Goal: Information Seeking & Learning: Learn about a topic

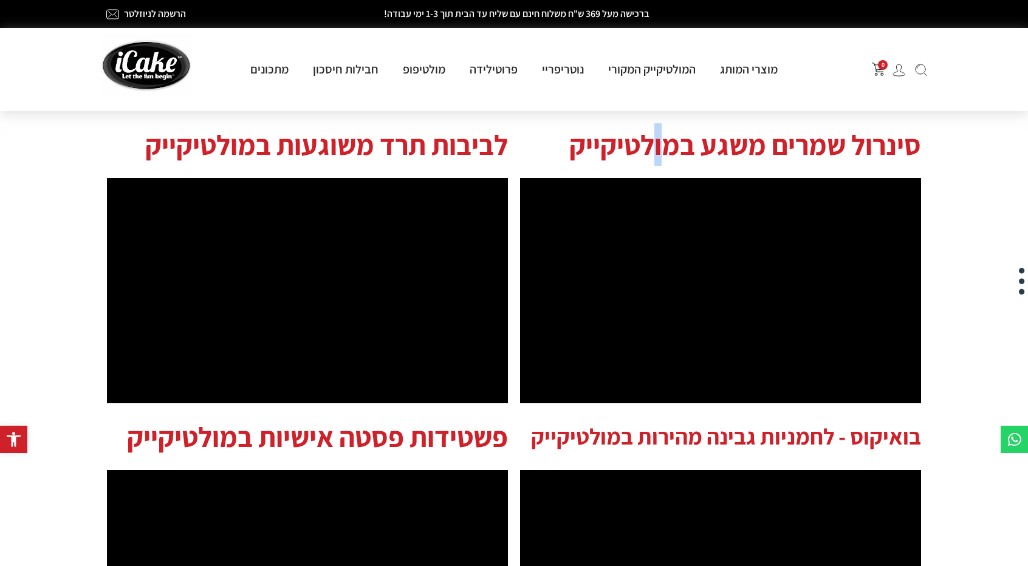
click at [671, 141] on h2 "סינרול שמרים משגע במולטיקייק" at bounding box center [720, 144] width 401 height 43
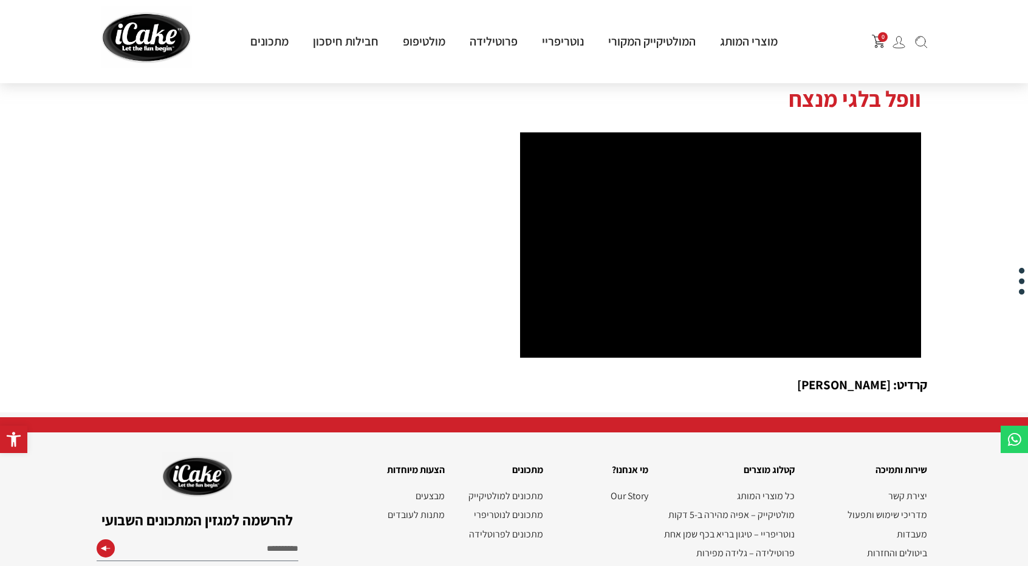
scroll to position [1589, 0]
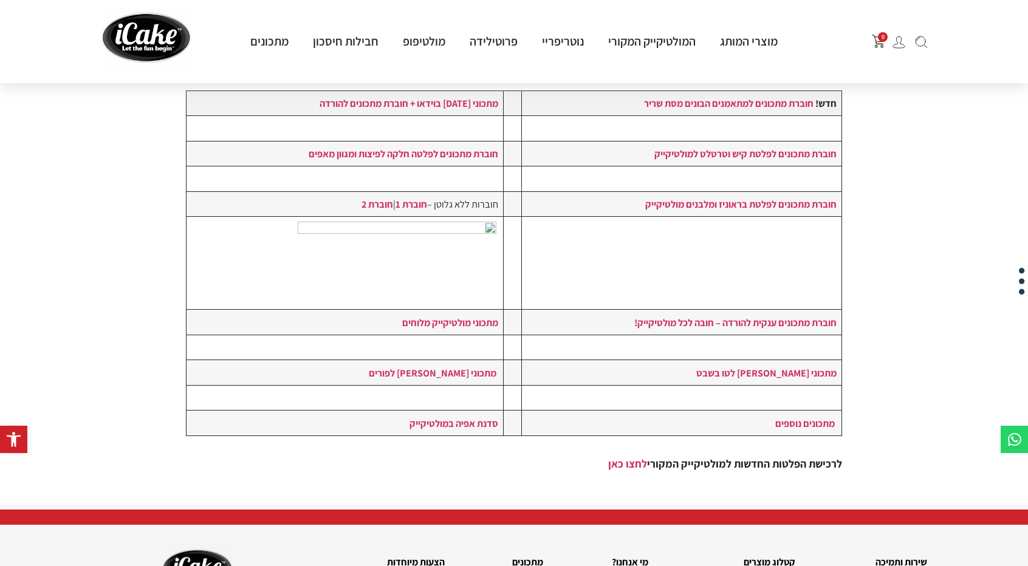
scroll to position [243, 0]
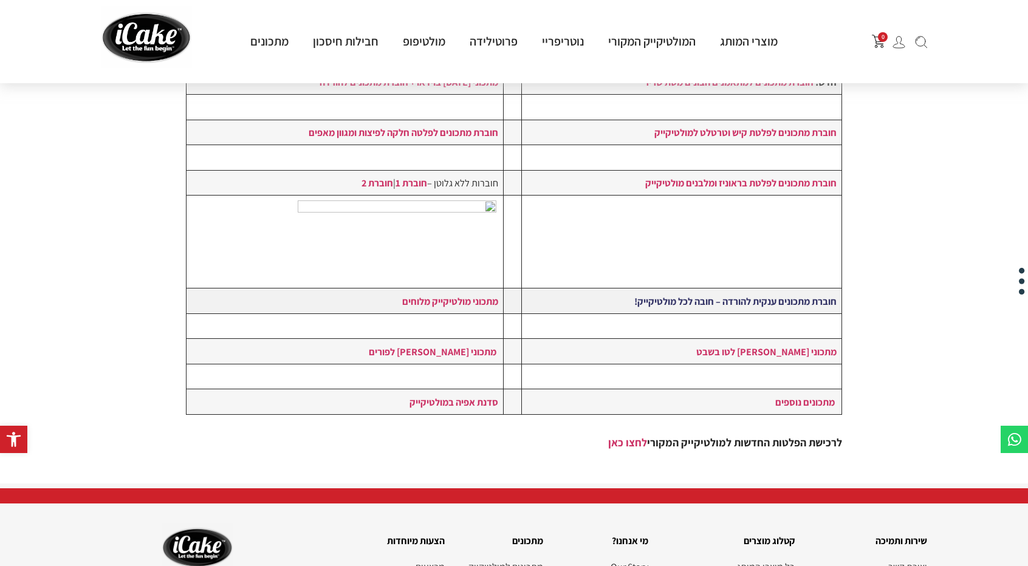
click at [742, 295] on strong "חוברת מתכונים ענקית להורדה – חובה לכל מולטיקייק!" at bounding box center [735, 301] width 202 height 13
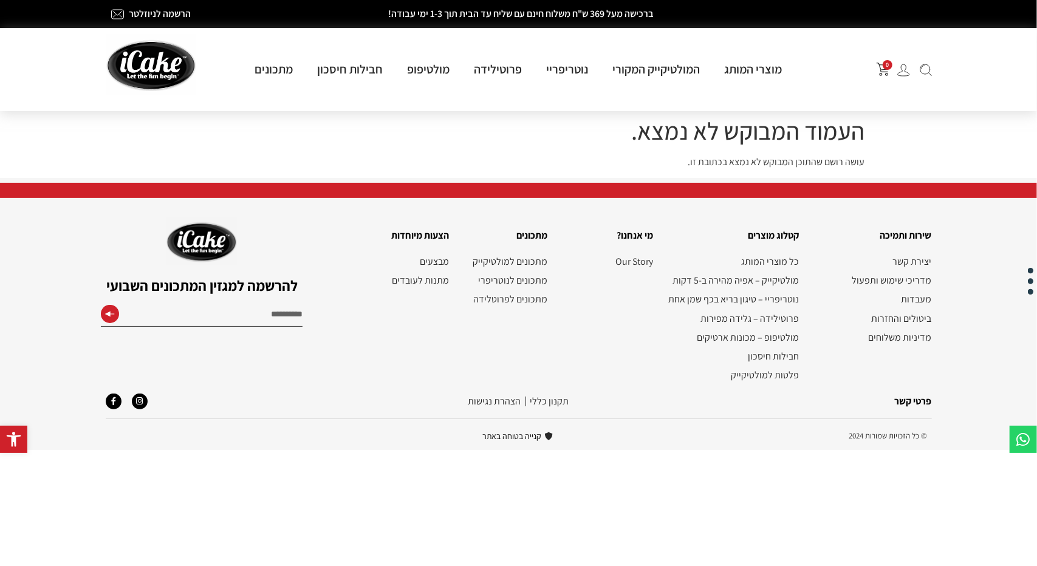
click at [221, 309] on input "Email" at bounding box center [202, 316] width 202 height 22
type input "**********"
click at [102, 308] on div at bounding box center [110, 314] width 18 height 18
click at [114, 314] on button "submit" at bounding box center [110, 317] width 12 height 24
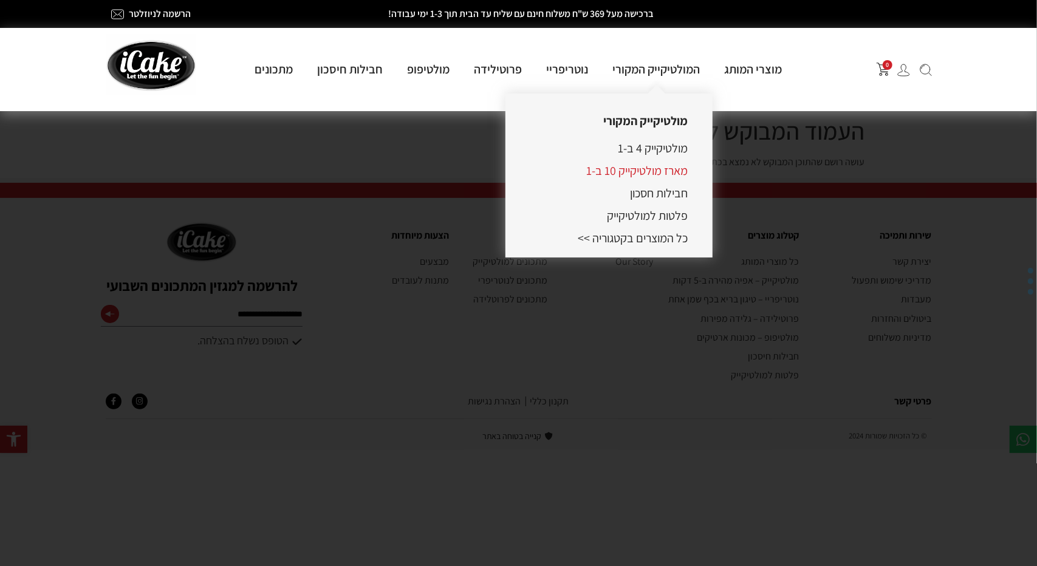
click at [657, 170] on link "מארז מולטיקייק 10 ב-1" at bounding box center [637, 171] width 101 height 16
click at [656, 168] on link "מארז מולטיקייק 10 ב-1" at bounding box center [637, 171] width 101 height 16
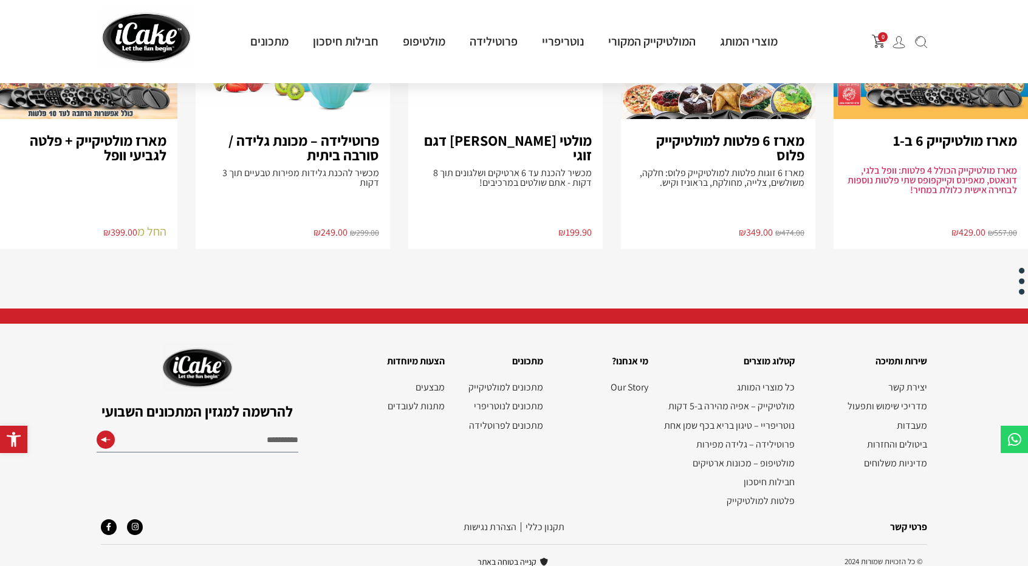
scroll to position [1221, 0]
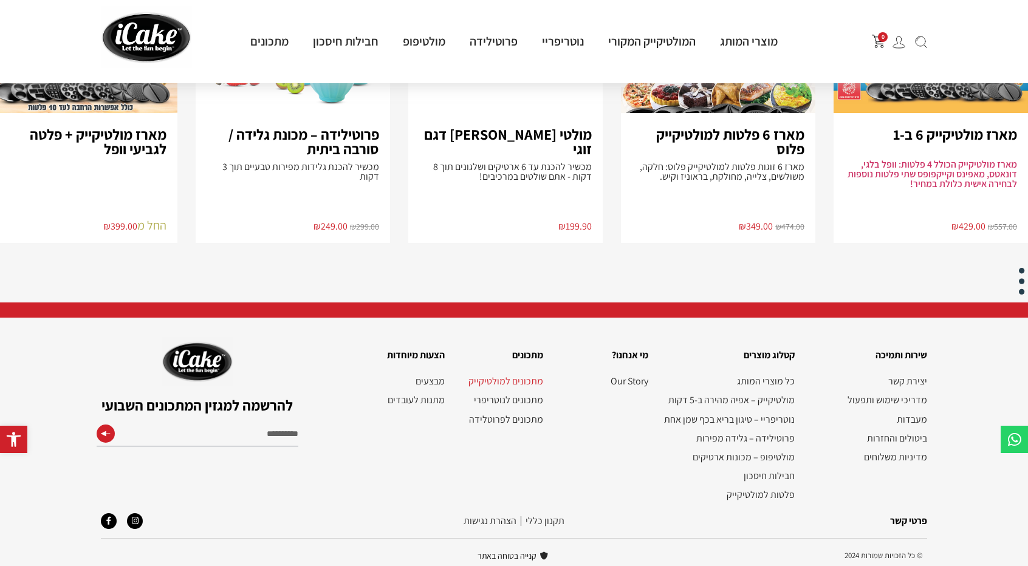
click at [506, 376] on link "מתכונים למולטיקייק" at bounding box center [500, 382] width 86 height 12
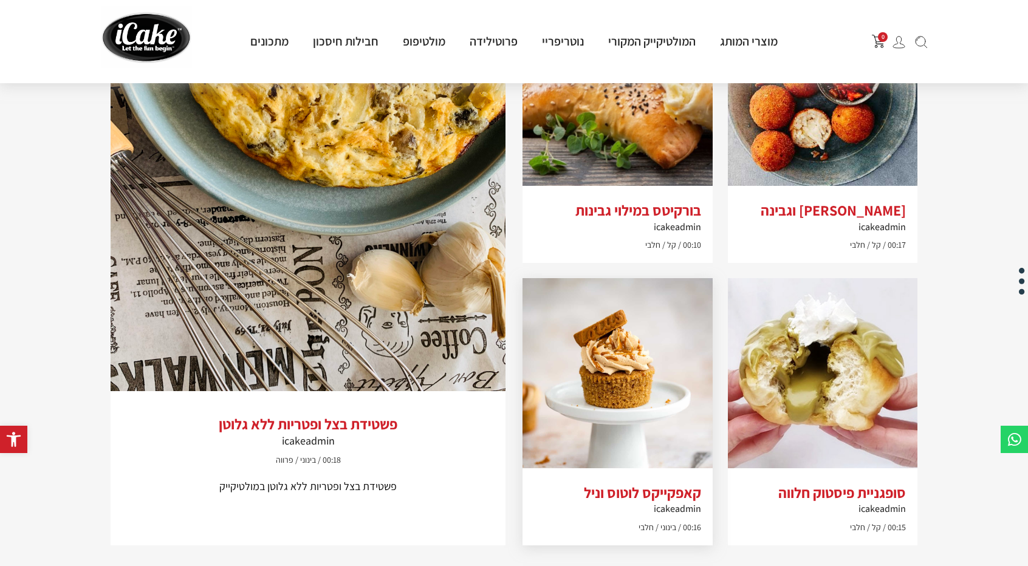
scroll to position [994, 0]
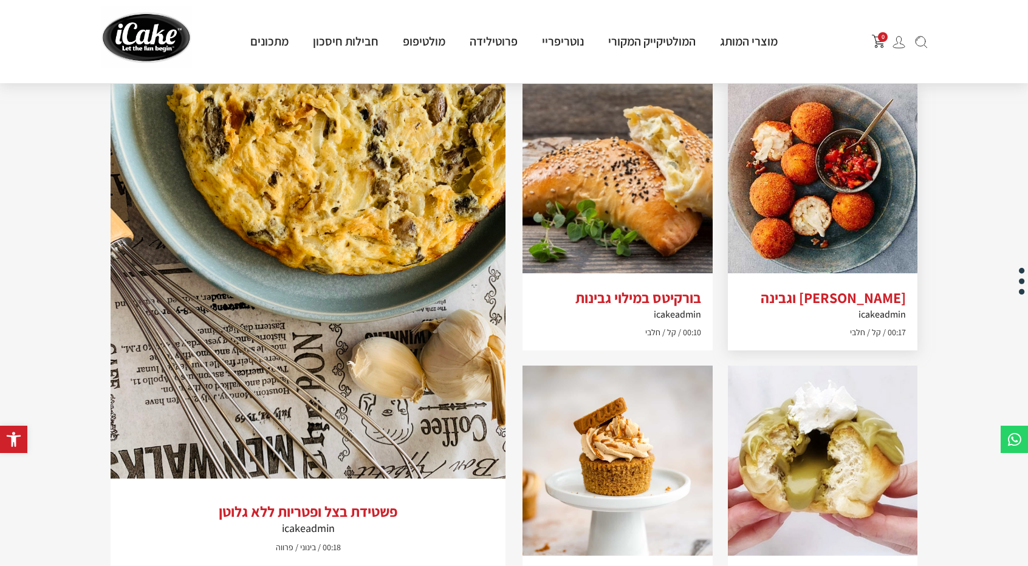
click at [792, 221] on img at bounding box center [823, 179] width 190 height 190
click at [614, 134] on img at bounding box center [618, 179] width 190 height 190
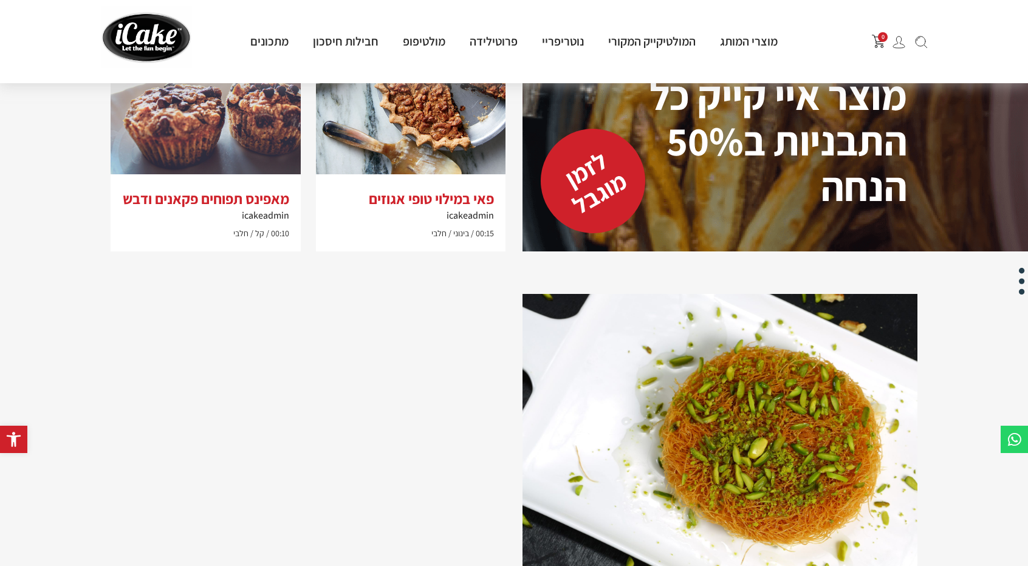
scroll to position [1662, 0]
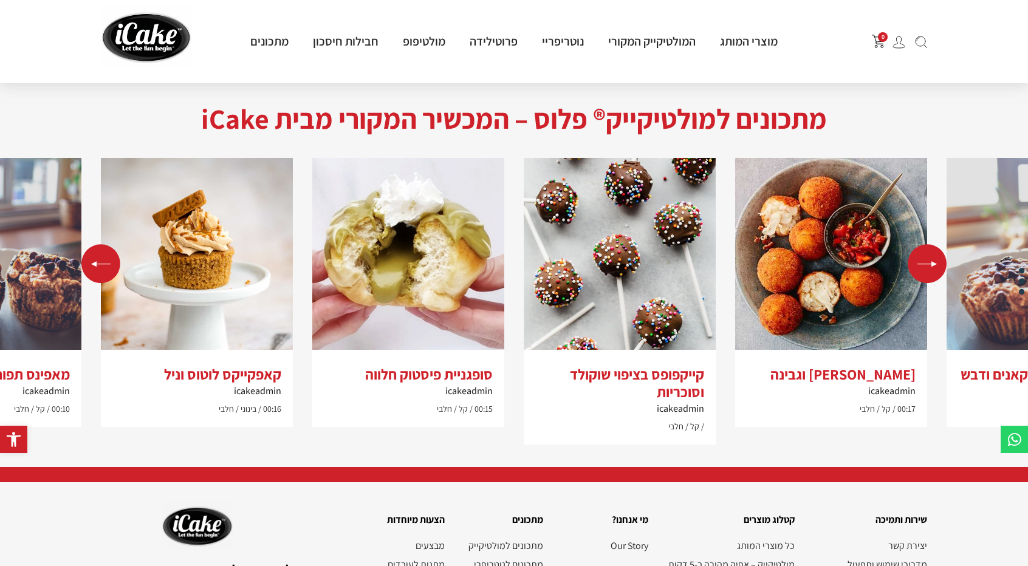
scroll to position [2248, 0]
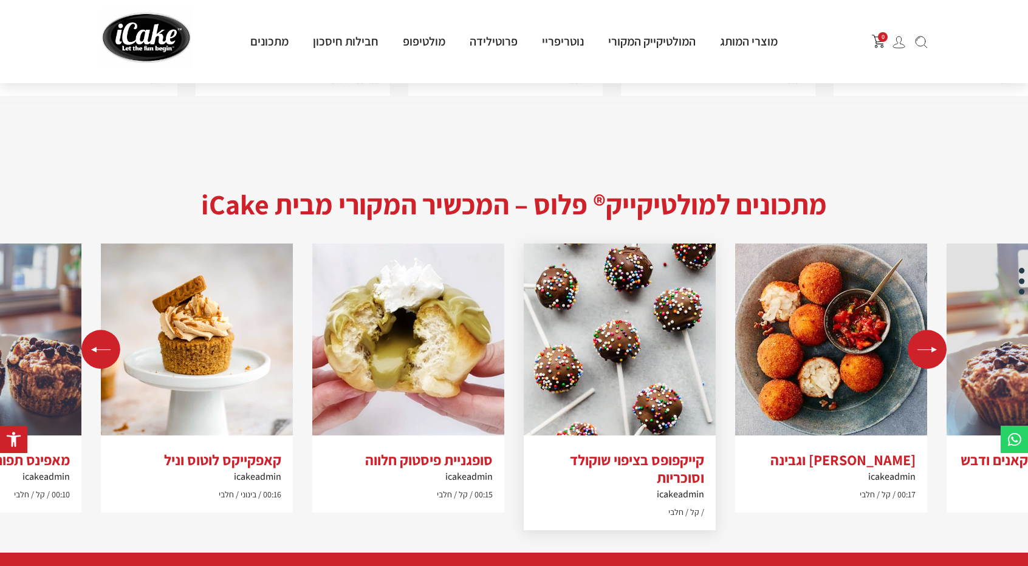
click at [636, 317] on img "2 / 5" at bounding box center [620, 340] width 192 height 192
click at [608, 506] on p "קל חלבי" at bounding box center [619, 512] width 169 height 13
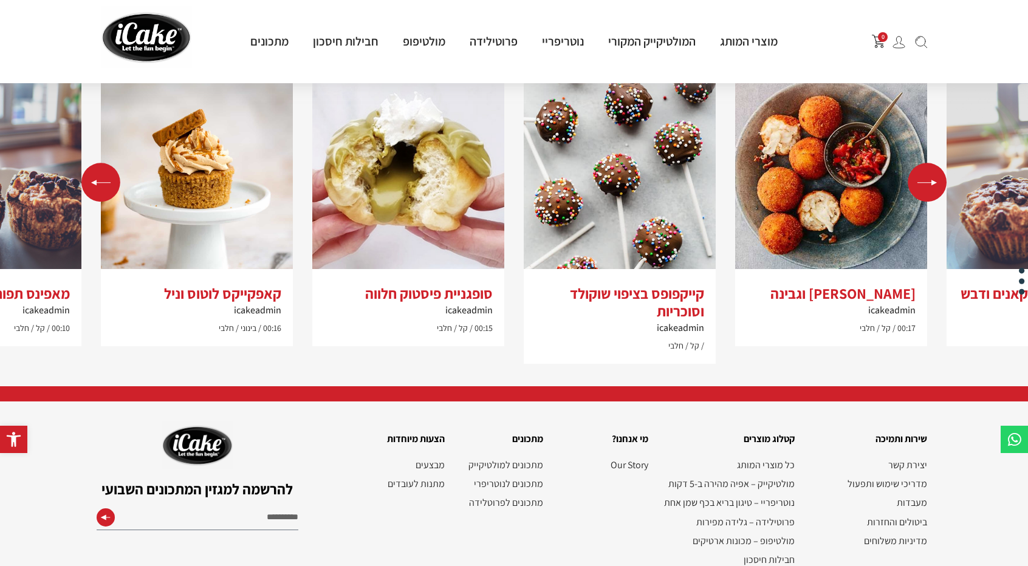
scroll to position [2430, 0]
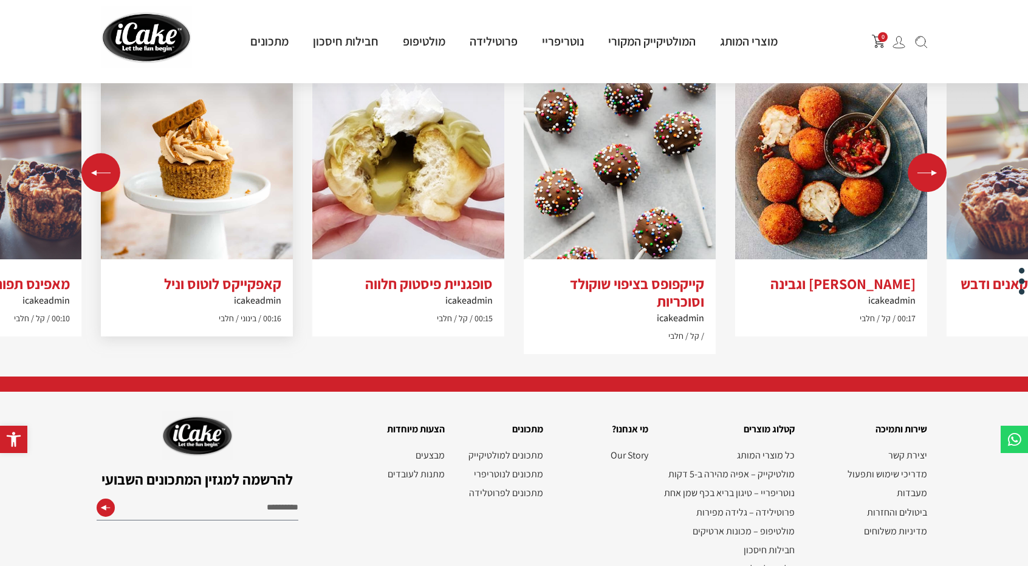
click at [199, 157] on img "4 / 5" at bounding box center [197, 163] width 192 height 192
click at [201, 159] on img "4 / 5" at bounding box center [197, 163] width 192 height 192
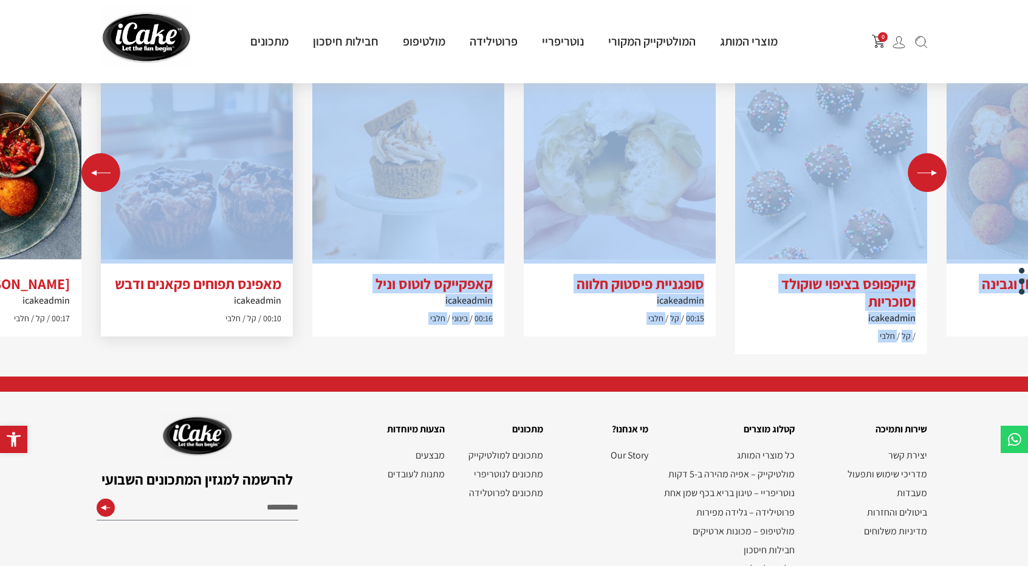
click at [201, 159] on div "ארנצ'יני- כדורי אורז וגבינה icakeadmin 00:17 קל חלבי קייקפופס בציפוי שוקולד וסו…" at bounding box center [513, 207] width 865 height 317
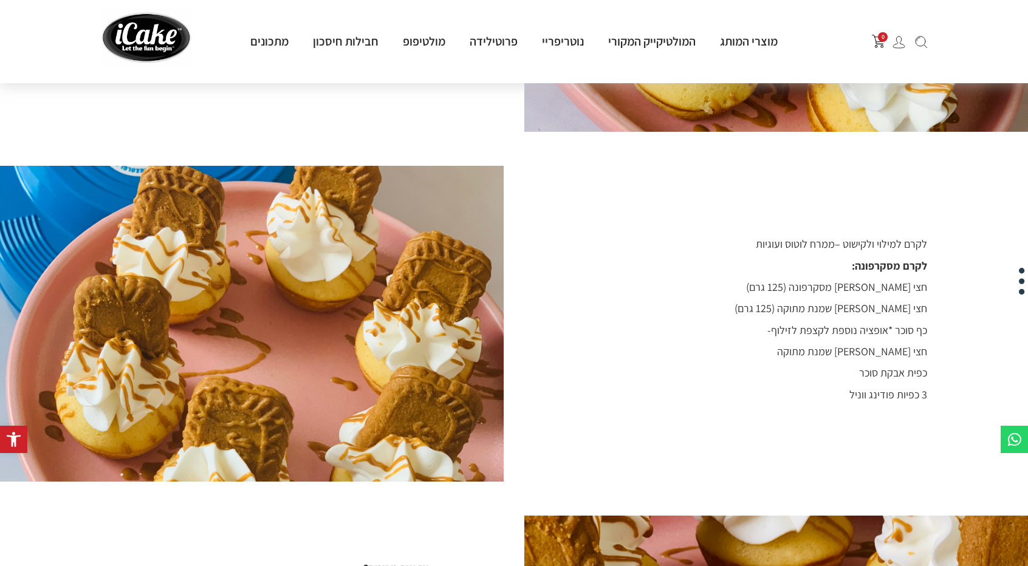
scroll to position [972, 0]
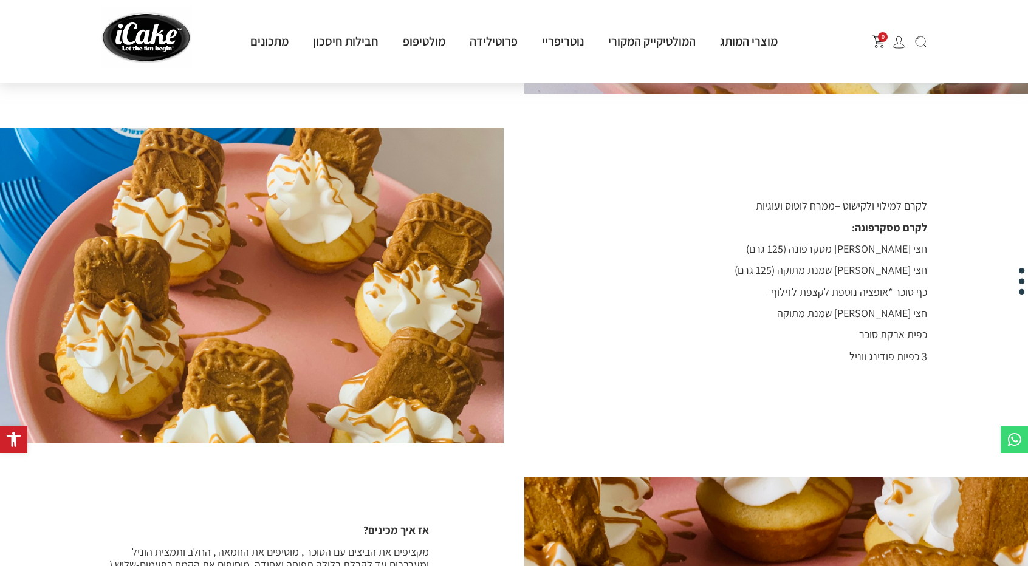
click at [1010, 438] on icon at bounding box center [1014, 439] width 15 height 15
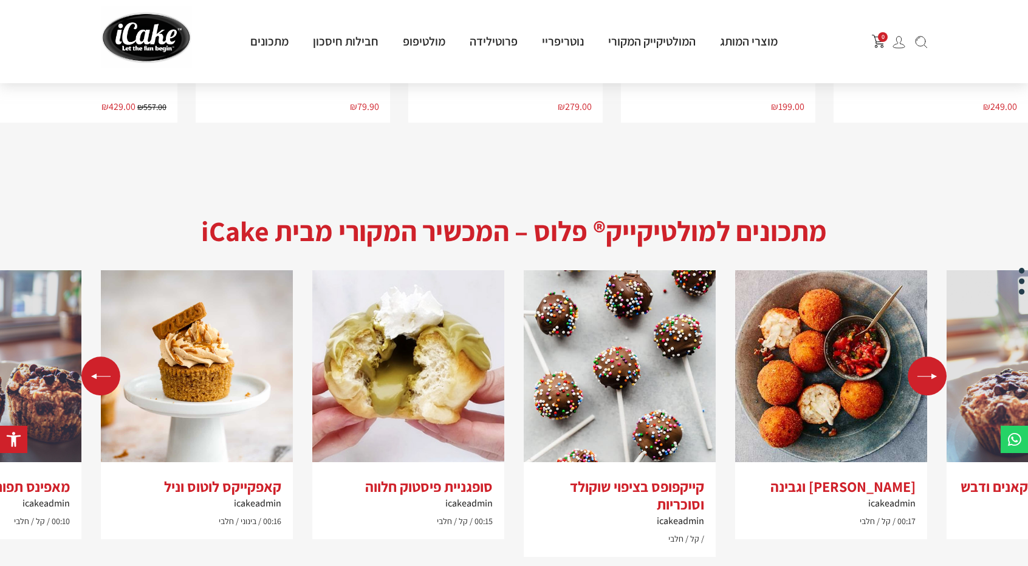
scroll to position [2592, 0]
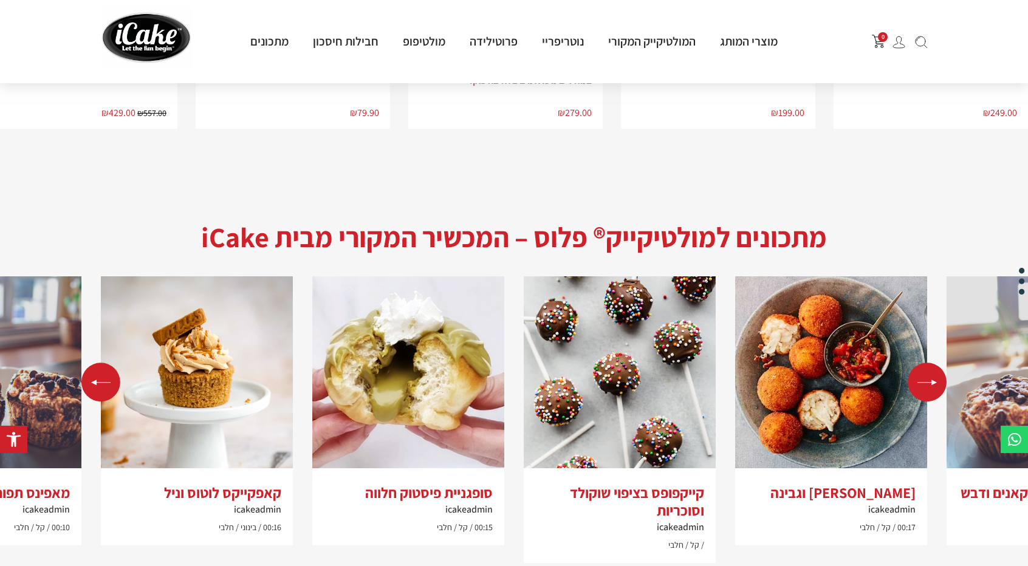
click at [929, 363] on div "Next slide" at bounding box center [927, 382] width 39 height 39
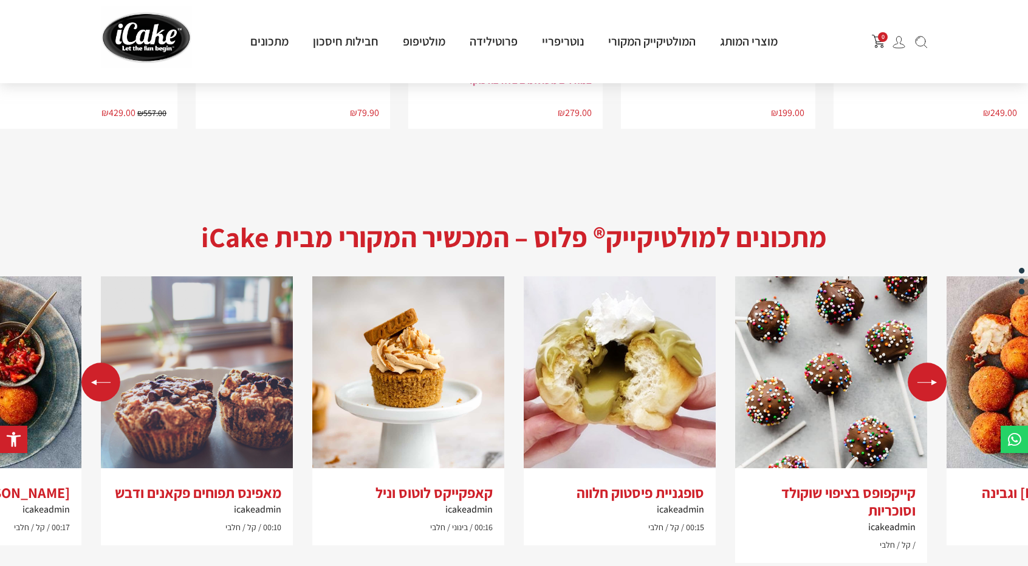
click at [928, 363] on div "Next slide" at bounding box center [927, 382] width 39 height 39
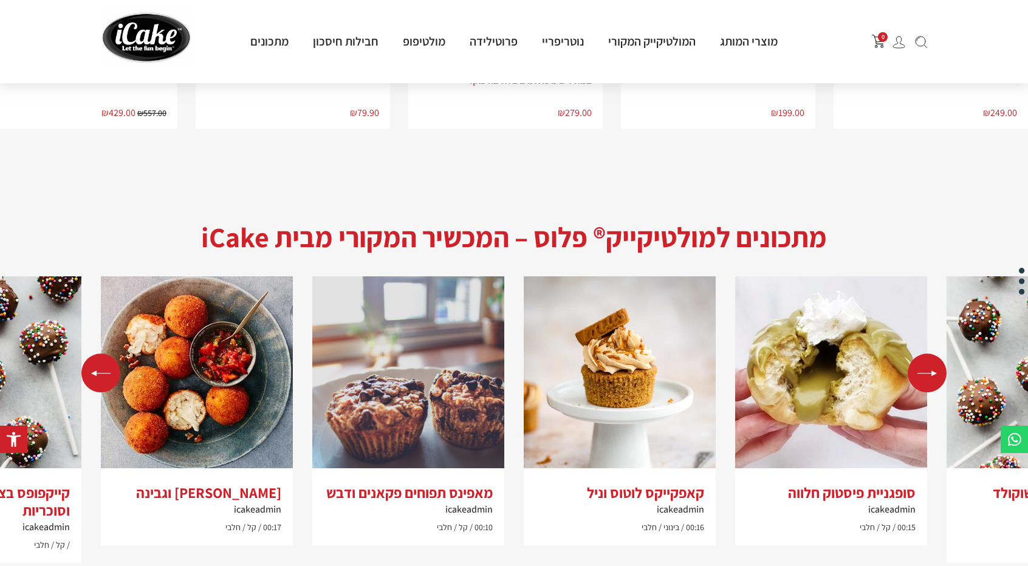
click at [925, 354] on div "Next slide" at bounding box center [927, 373] width 39 height 39
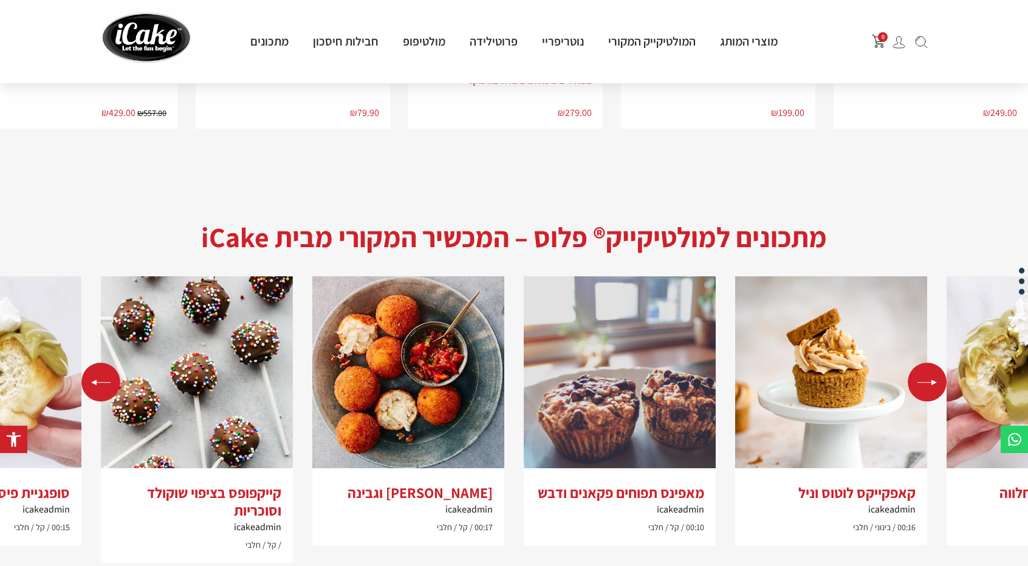
click at [924, 363] on div "Next slide" at bounding box center [927, 382] width 39 height 39
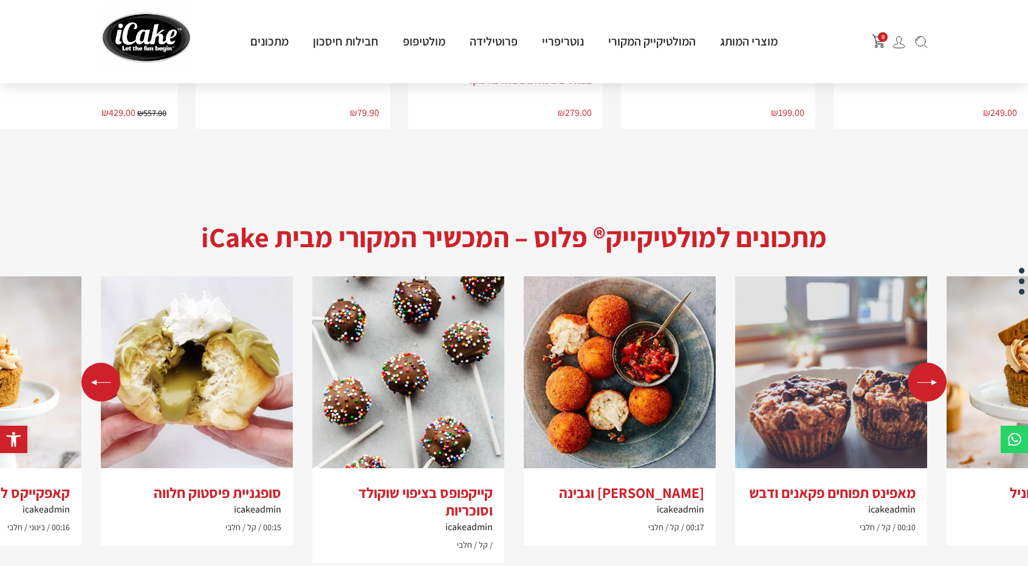
click at [925, 363] on div "Next slide" at bounding box center [927, 382] width 39 height 39
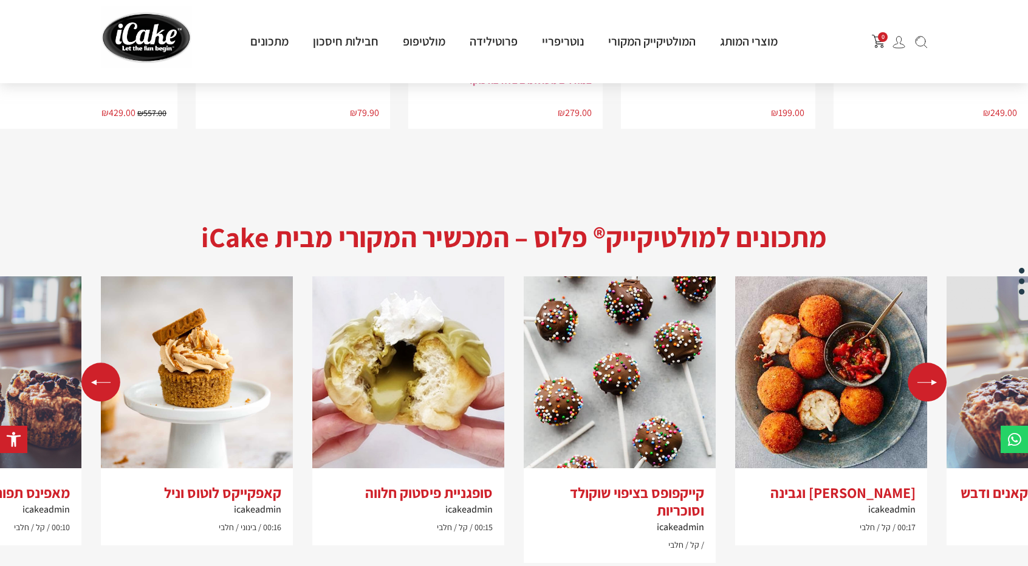
click at [925, 363] on div "Next slide" at bounding box center [927, 382] width 39 height 39
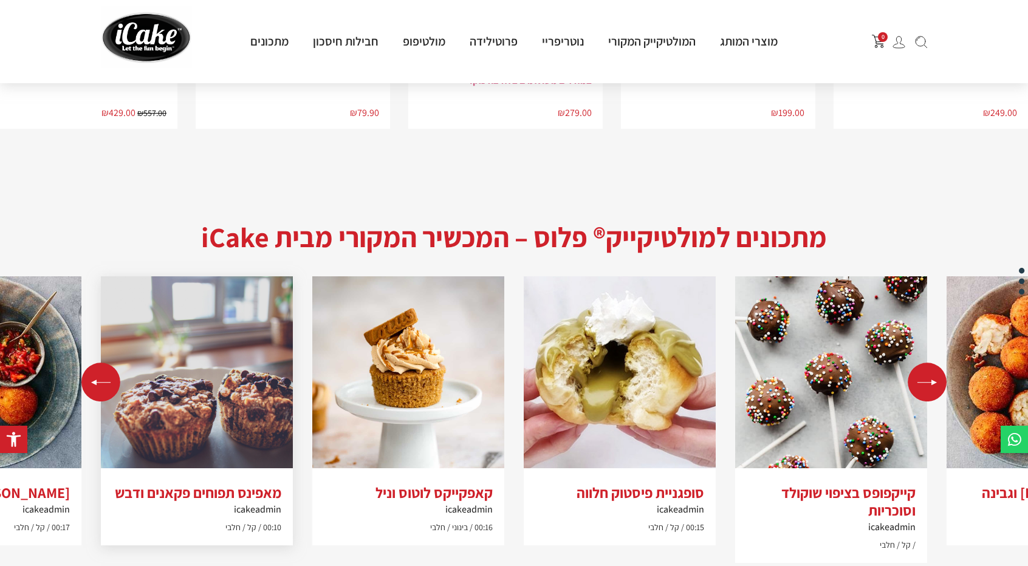
click at [228, 337] on img "5 / 5" at bounding box center [197, 372] width 192 height 192
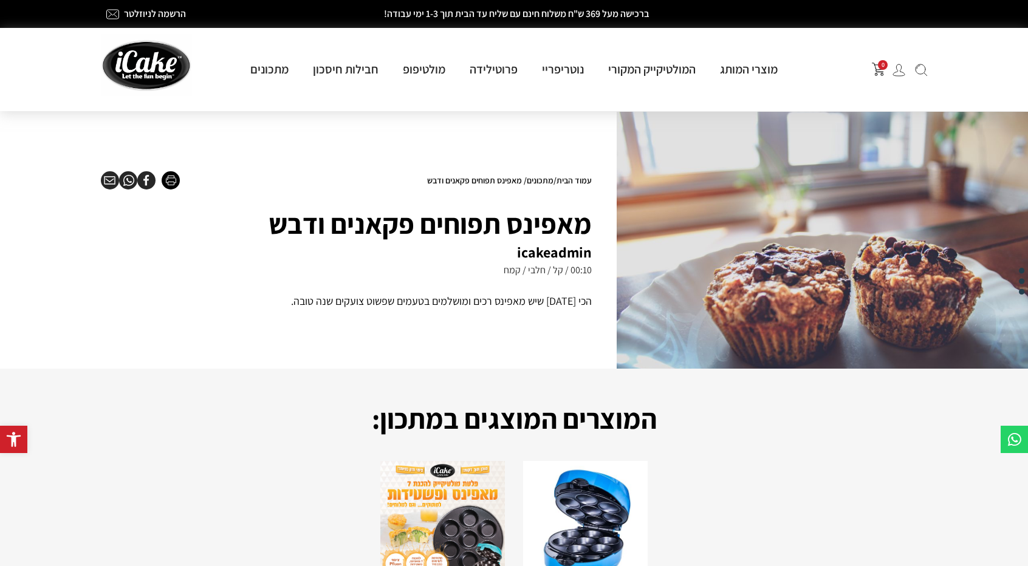
click at [609, 362] on div "עמוד הבית / מתכונים / מאפינס תפוחים פקאנים ודבש מאפינס תפוחים פקאנים ודבש icake…" at bounding box center [514, 240] width 1028 height 257
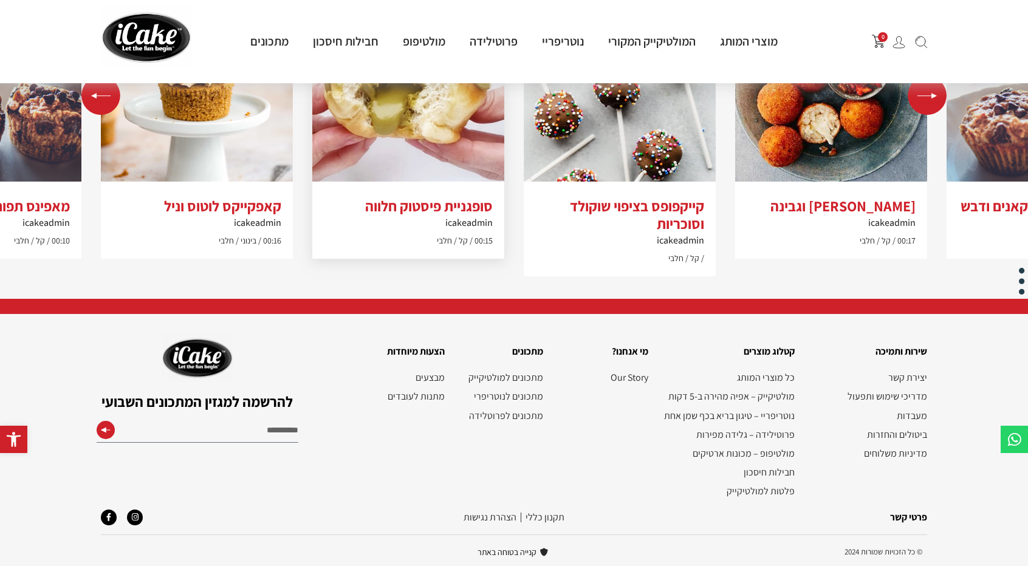
scroll to position [2489, 0]
click at [504, 42] on link "פרוטילידה" at bounding box center [494, 41] width 72 height 16
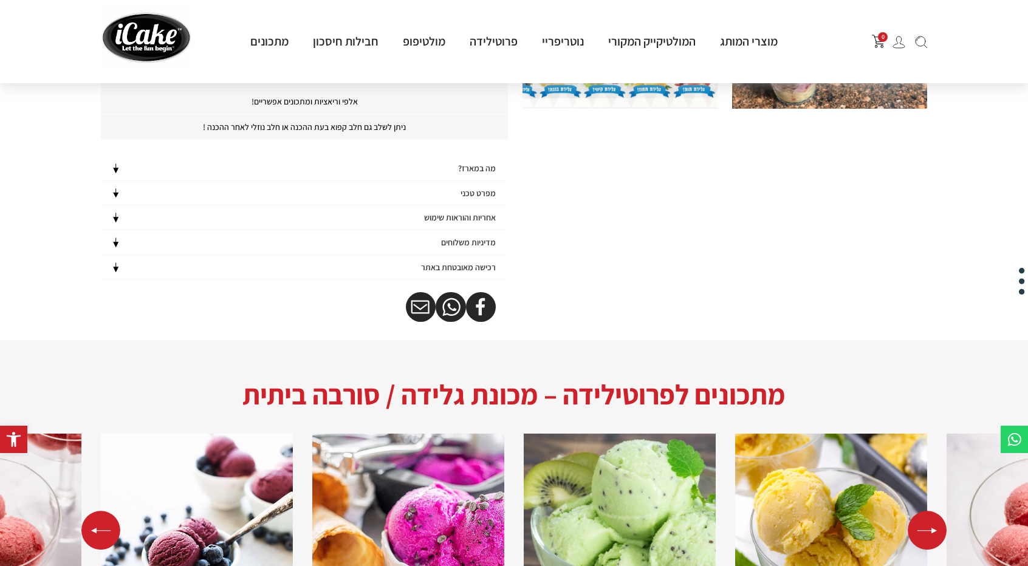
scroll to position [673, 0]
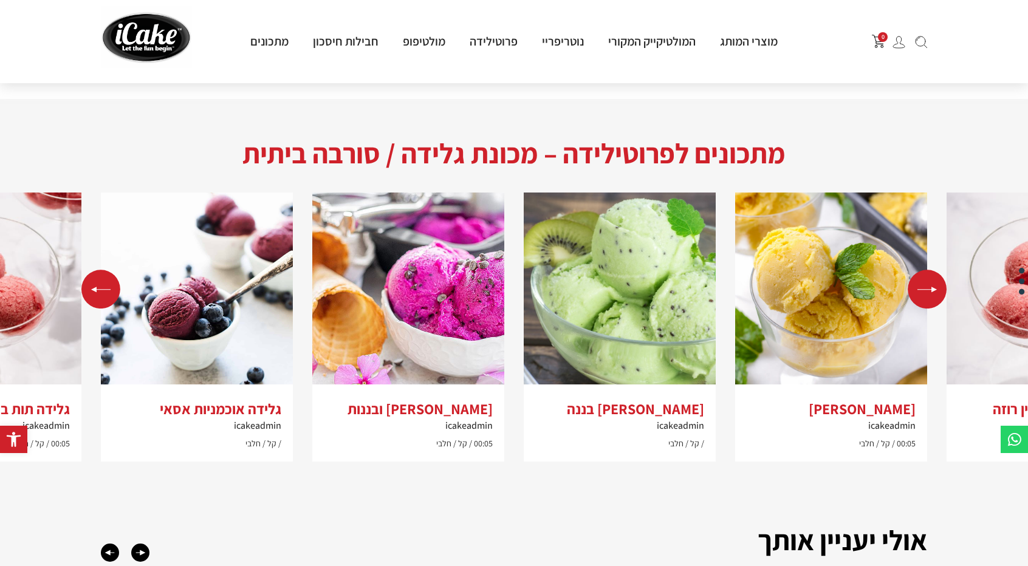
click at [100, 289] on div "Previous slide" at bounding box center [100, 289] width 39 height 39
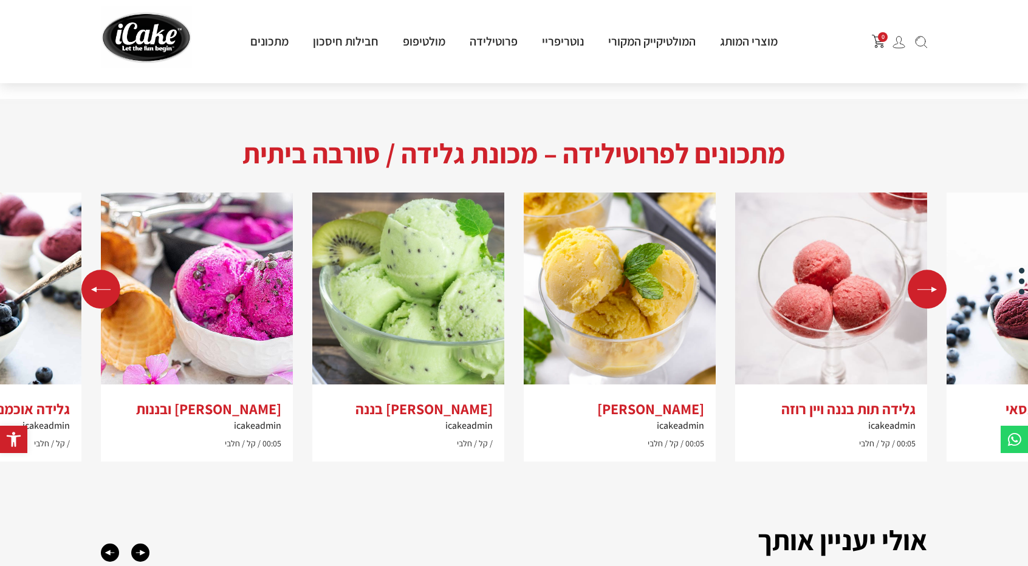
click at [943, 293] on div "Next slide" at bounding box center [927, 289] width 39 height 39
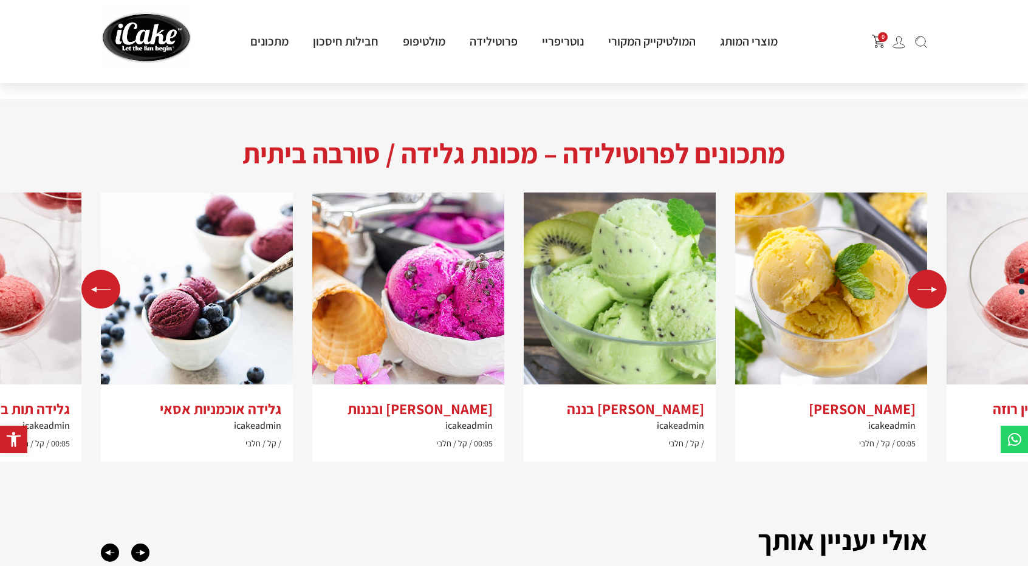
click at [95, 278] on div "Previous slide" at bounding box center [100, 289] width 39 height 39
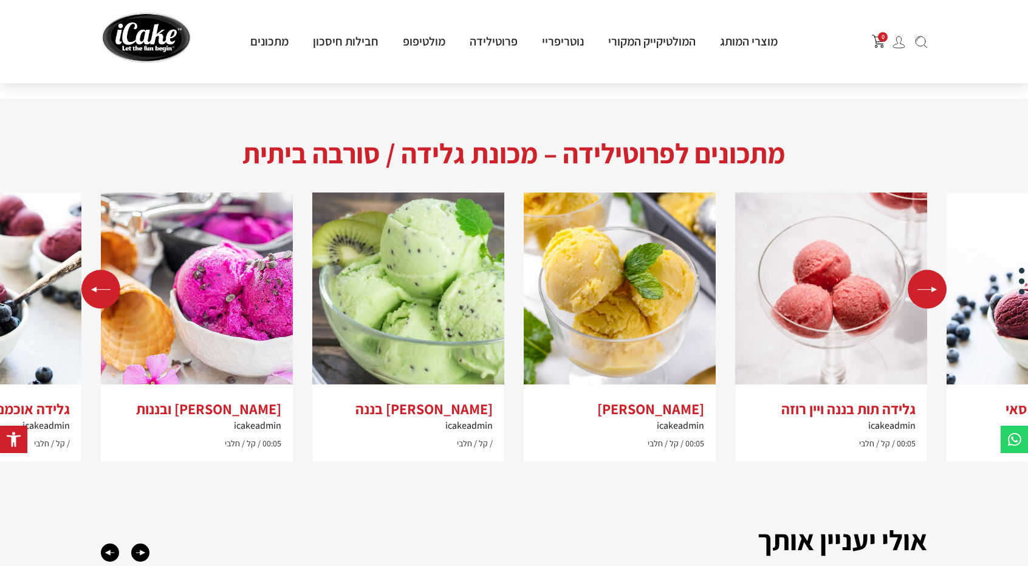
click at [95, 278] on div "Previous slide" at bounding box center [100, 289] width 39 height 39
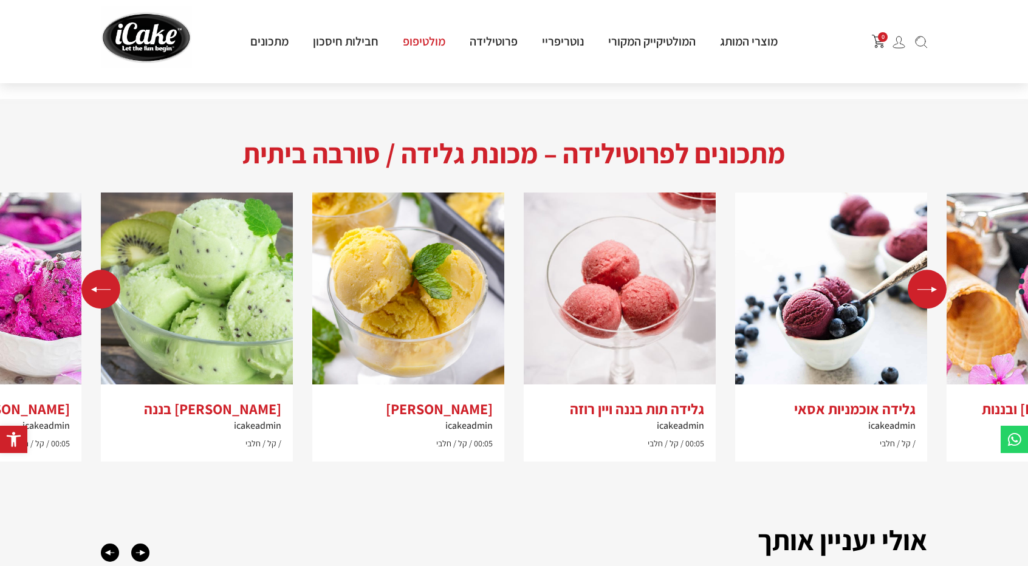
click at [427, 47] on link "מולטיפופ" at bounding box center [424, 41] width 67 height 16
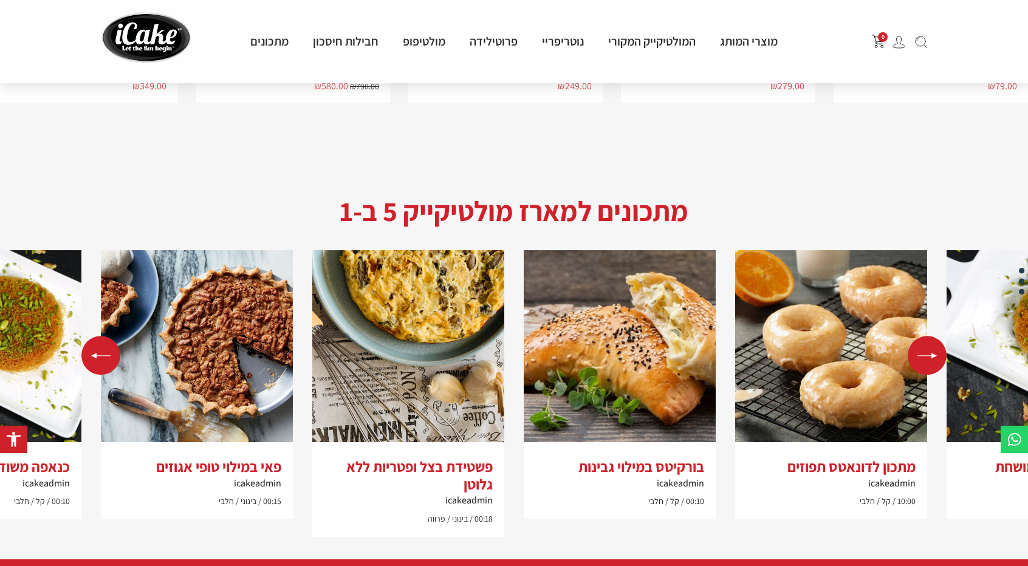
scroll to position [2430, 0]
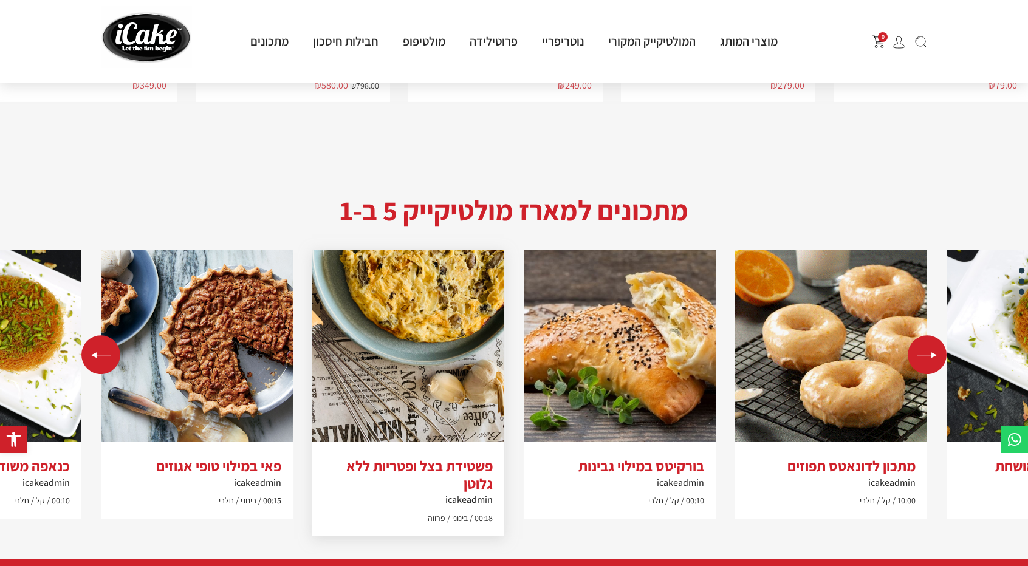
click at [419, 302] on img "3 / 5" at bounding box center [408, 346] width 192 height 192
click at [424, 283] on img "3 / 5" at bounding box center [409, 346] width 192 height 192
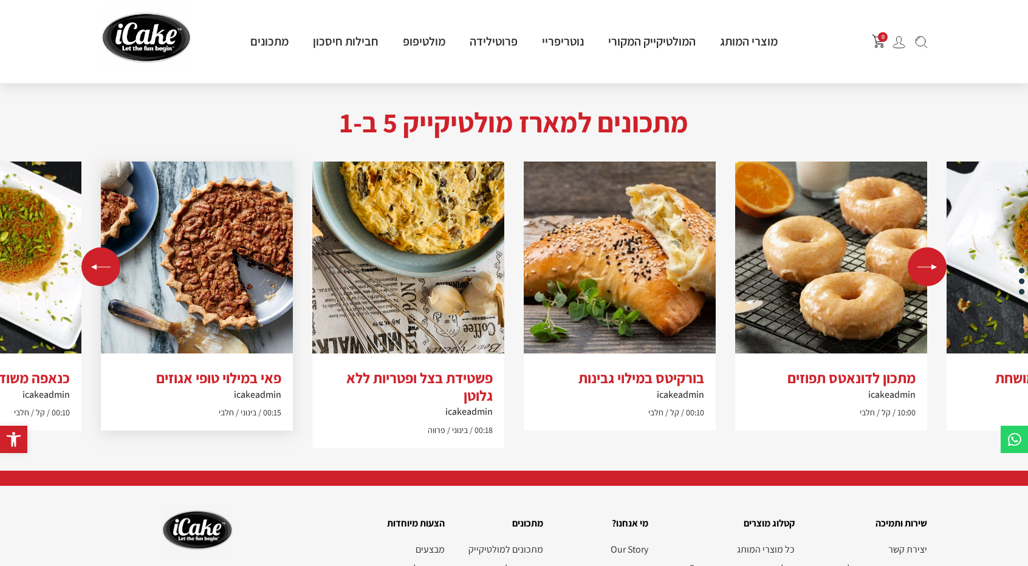
scroll to position [2430, 0]
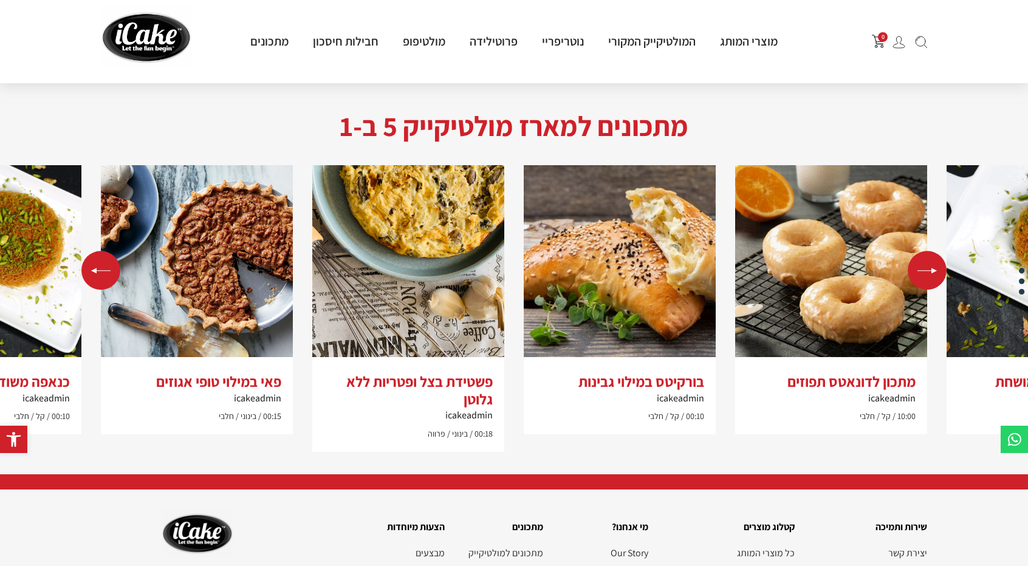
click at [98, 252] on div "Previous slide" at bounding box center [100, 270] width 39 height 39
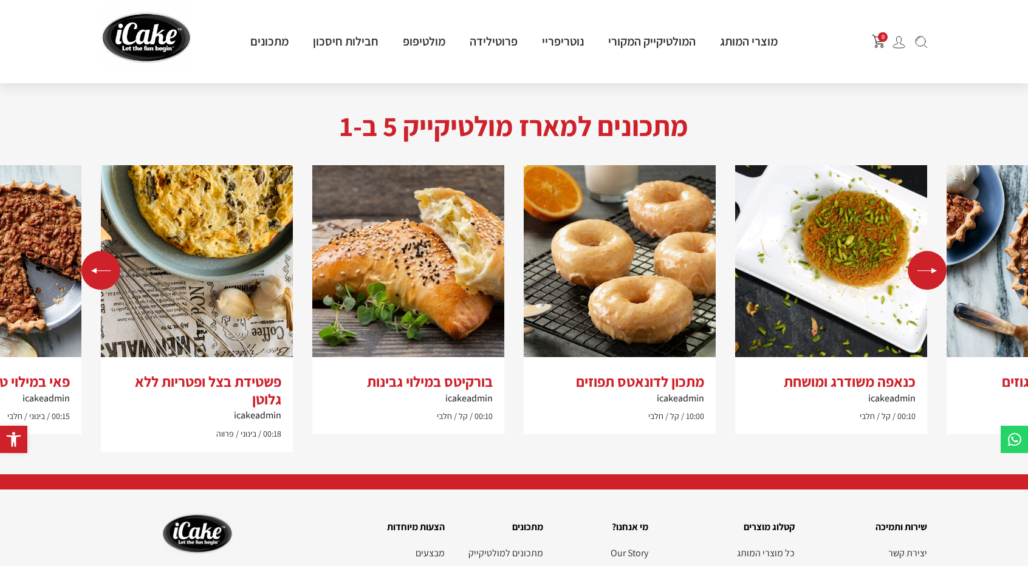
click at [98, 253] on div "Previous slide" at bounding box center [100, 270] width 39 height 39
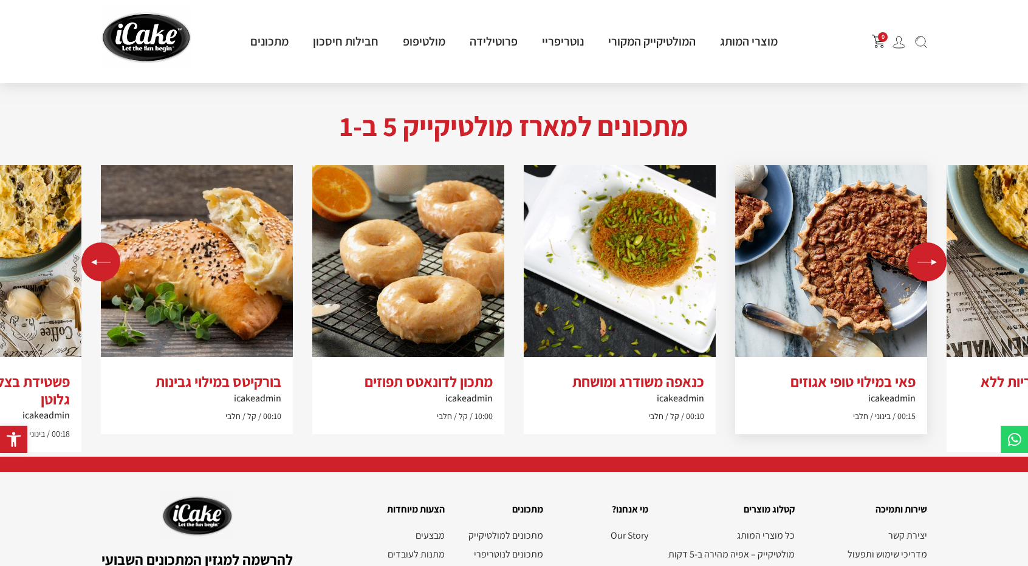
click at [809, 256] on img "4 / 5" at bounding box center [831, 261] width 192 height 192
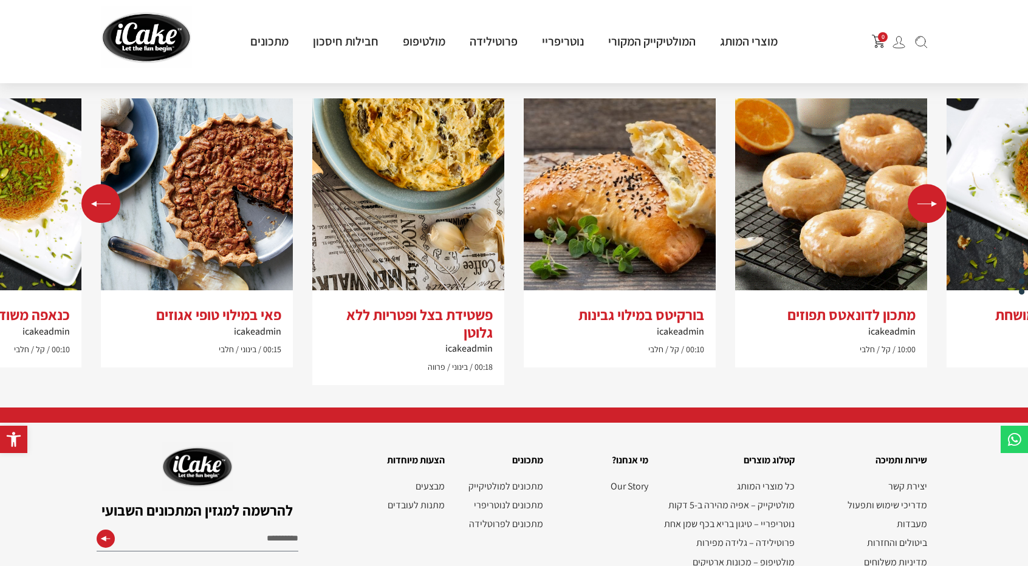
scroll to position [2576, 0]
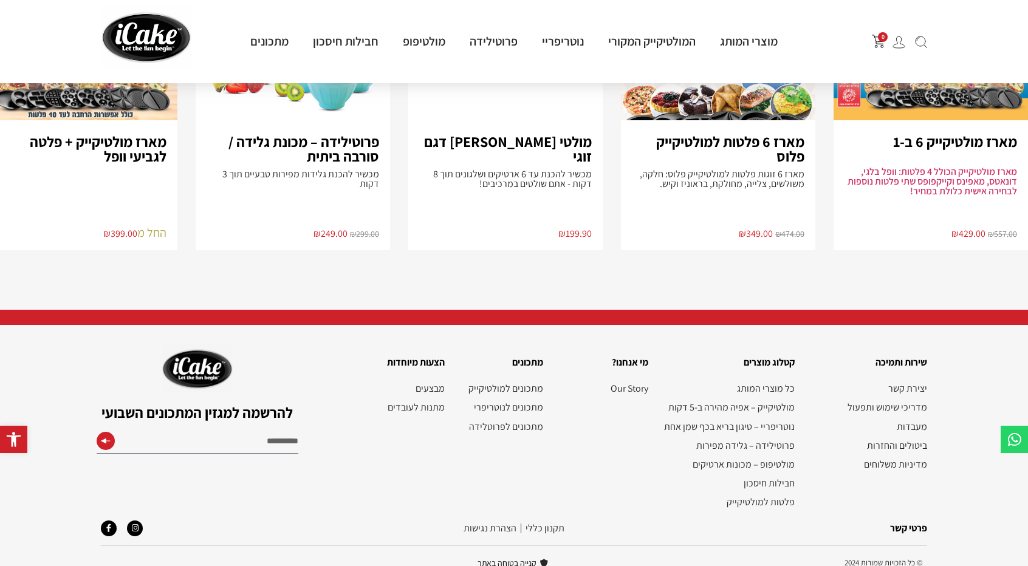
scroll to position [1221, 0]
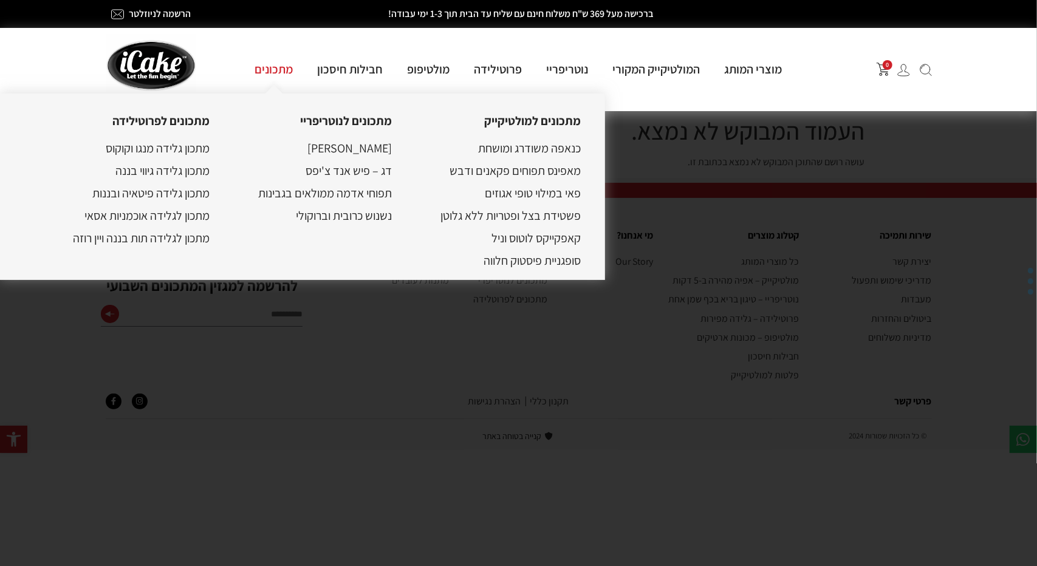
click at [287, 73] on link "מתכונים" at bounding box center [274, 69] width 63 height 16
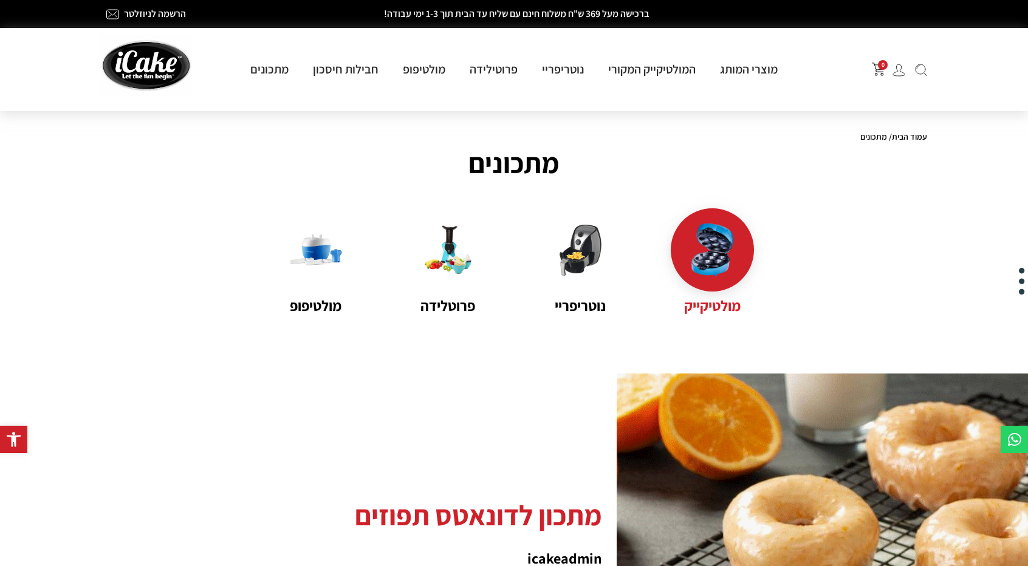
click at [724, 266] on img at bounding box center [712, 250] width 53 height 53
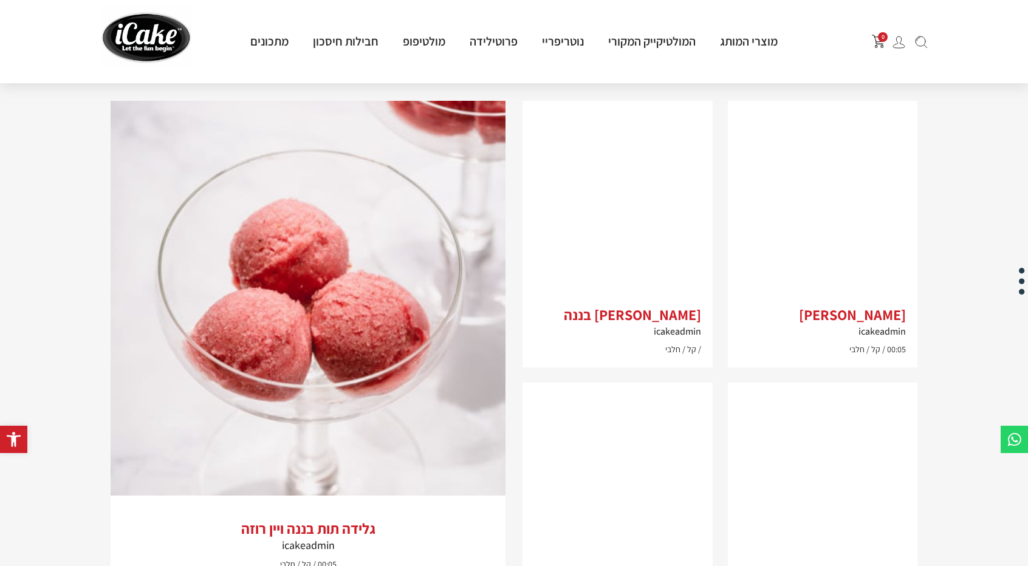
scroll to position [790, 0]
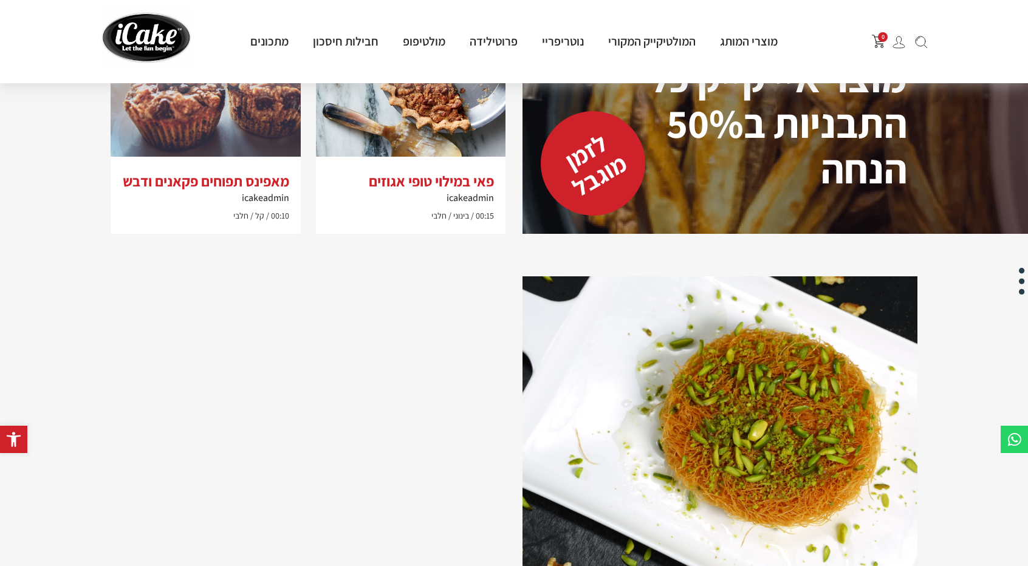
scroll to position [2005, 0]
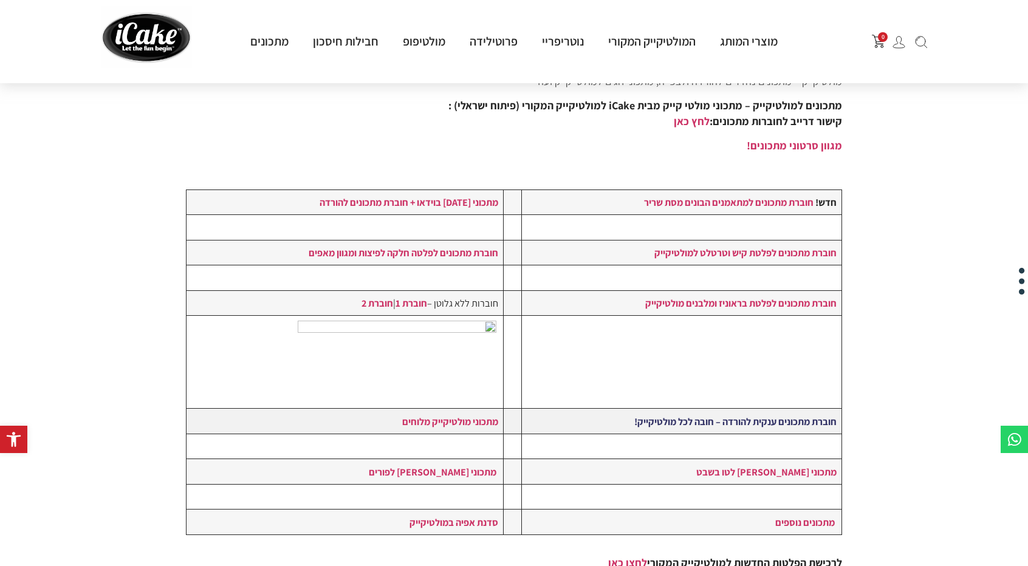
scroll to position [122, 0]
click at [427, 201] on strong "מתכוני [DATE] בוידאו + חוברת מתכונים להורדה" at bounding box center [409, 203] width 179 height 13
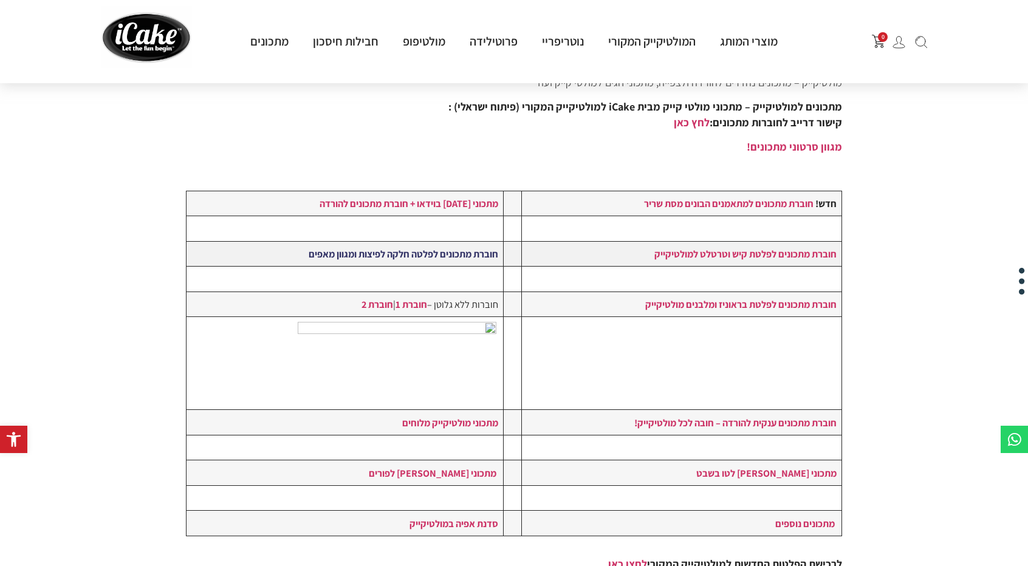
click at [386, 251] on strong "חוברת מתכונים לפלטה חלקה לפיצות ומגוון מאפים" at bounding box center [404, 253] width 190 height 13
click at [388, 252] on strong "חוברת מתכונים לפלטה חלקה לפיצות ומגוון מאפים" at bounding box center [404, 253] width 190 height 13
click at [444, 207] on strong "מתכוני [DATE] בוידאו + חוברת מתכונים להורדה" at bounding box center [409, 203] width 179 height 13
click at [690, 124] on link "לחץ כאן" at bounding box center [692, 122] width 36 height 14
click at [786, 151] on strong "מגוון סרטוני מתכונים!" at bounding box center [794, 147] width 95 height 14
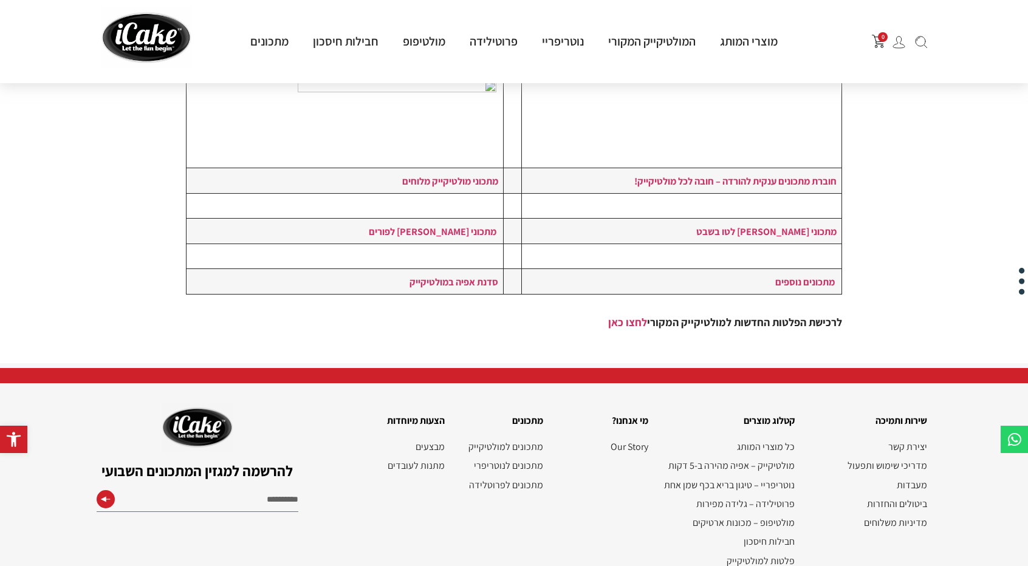
scroll to position [425, 0]
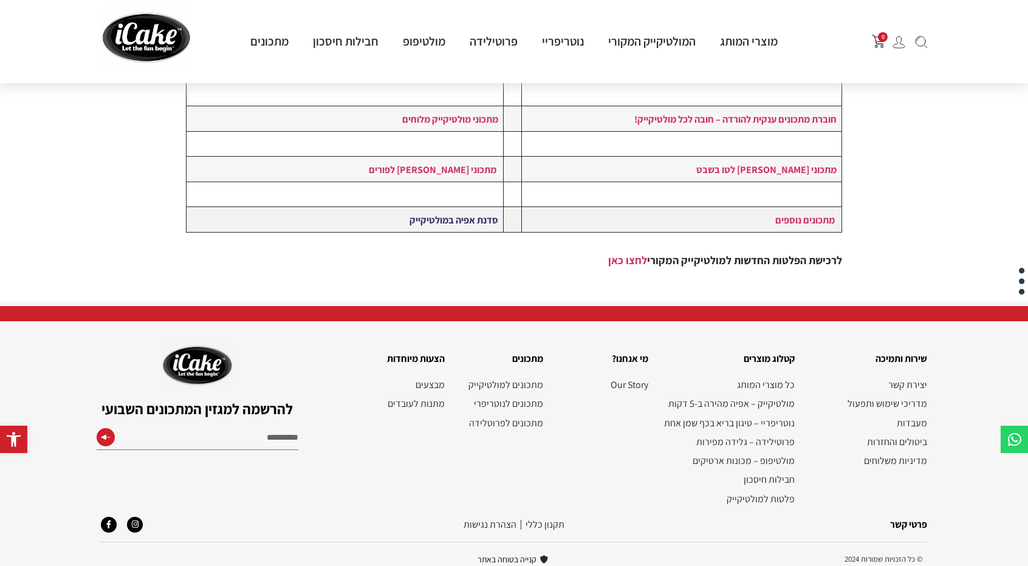
click at [461, 217] on strong "סדנת אפיה במולטיקייק" at bounding box center [454, 219] width 89 height 13
click at [417, 171] on link "מתכוני מולטי קייק לפורים" at bounding box center [433, 169] width 128 height 13
click at [454, 120] on link "מתכוני מולטיקייק מלוחים" at bounding box center [450, 118] width 96 height 13
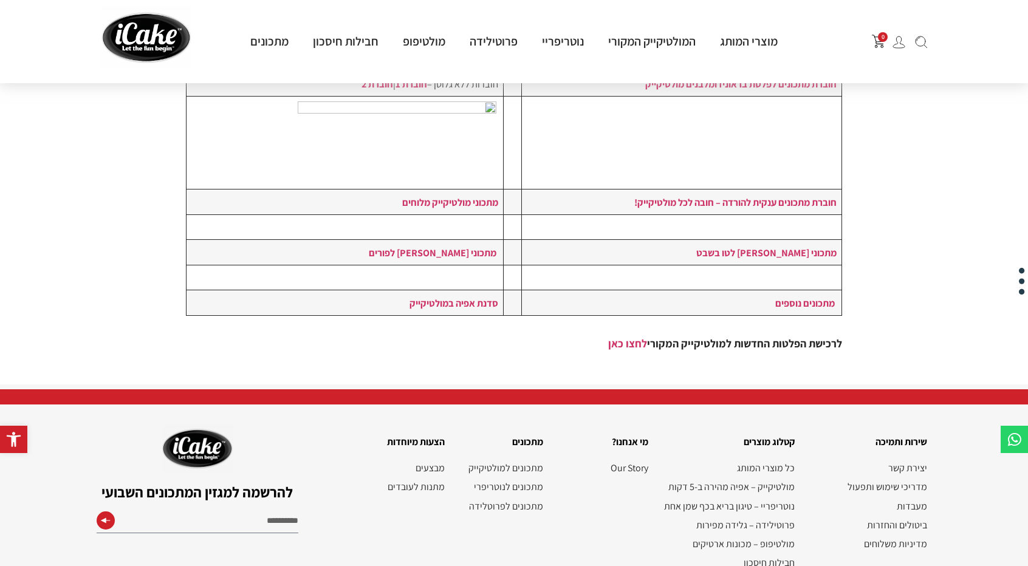
scroll to position [64, 0]
